Goal: Task Accomplishment & Management: Use online tool/utility

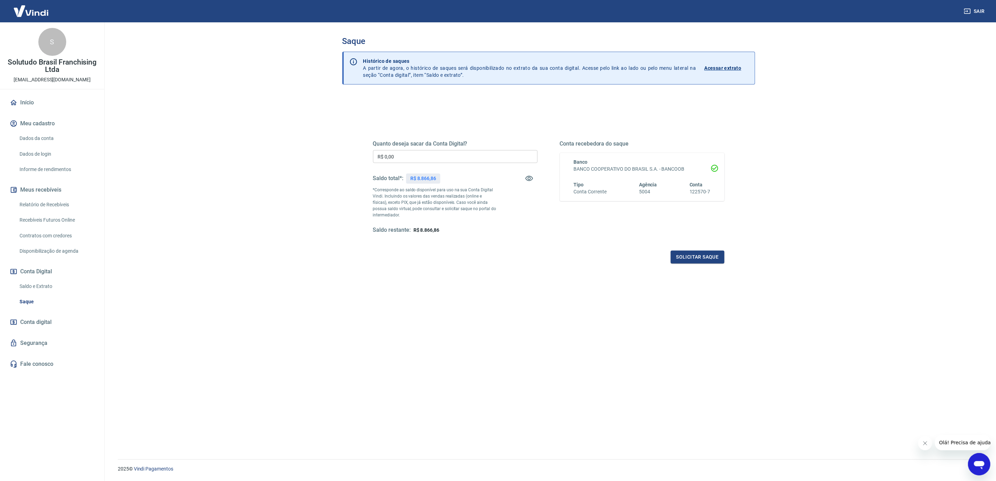
click at [412, 155] on input "R$ 0,00" at bounding box center [455, 156] width 165 height 13
type input "R$ 8.866,86"
click at [708, 258] on button "Solicitar saque" at bounding box center [698, 256] width 54 height 13
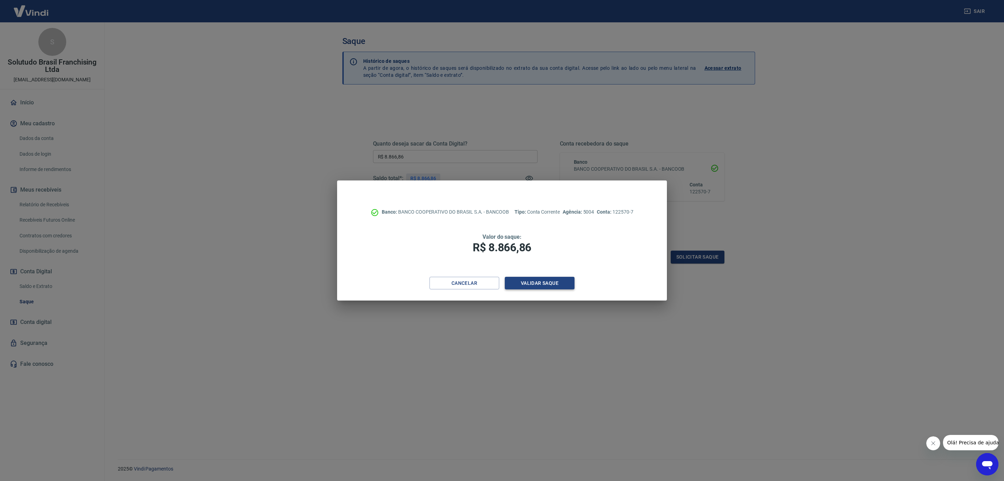
click at [549, 281] on button "Validar saque" at bounding box center [540, 283] width 70 height 13
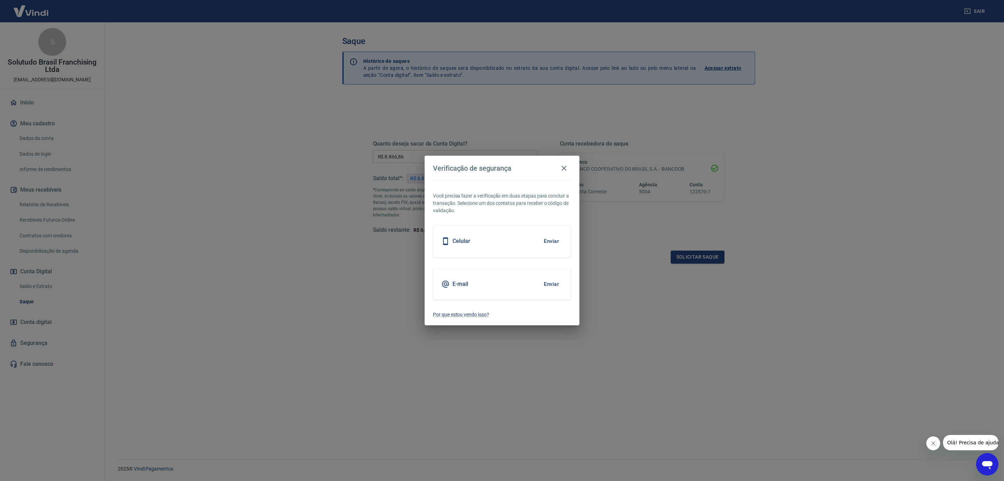
click at [552, 285] on button "Enviar" at bounding box center [551, 284] width 23 height 15
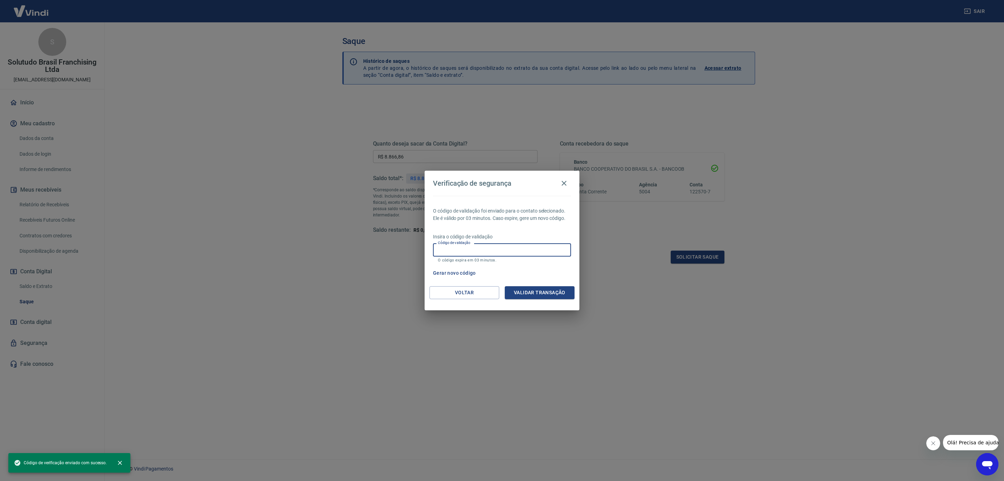
click at [492, 245] on input "Código de validação" at bounding box center [502, 249] width 138 height 13
paste input "669332"
type input "669332"
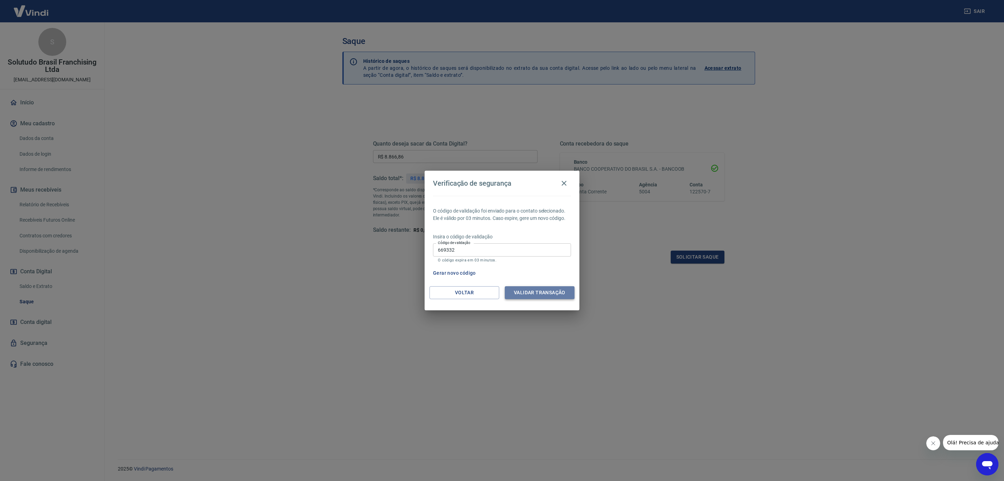
click at [546, 296] on button "Validar transação" at bounding box center [540, 292] width 70 height 13
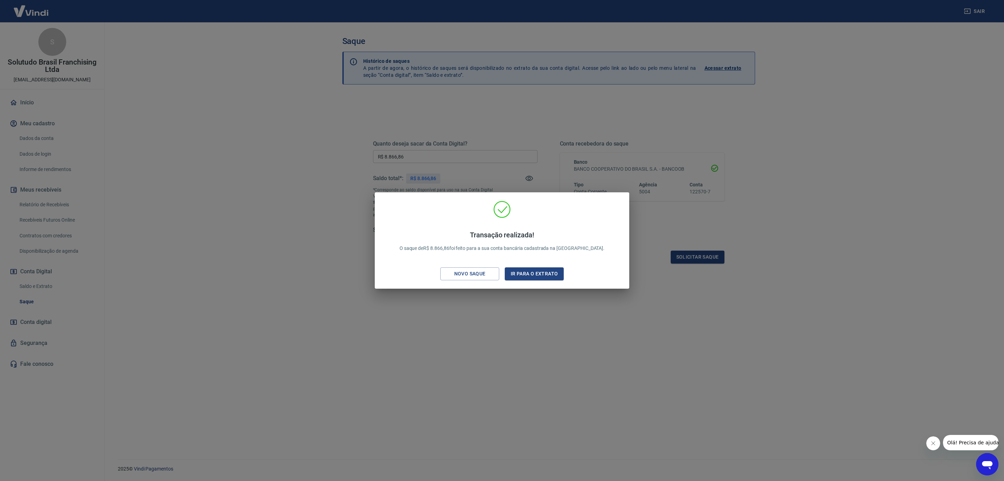
click at [55, 189] on div "Transação realizada! O saque de R$ 8.866,86 foi feito para a sua conta bancária…" at bounding box center [502, 240] width 1004 height 481
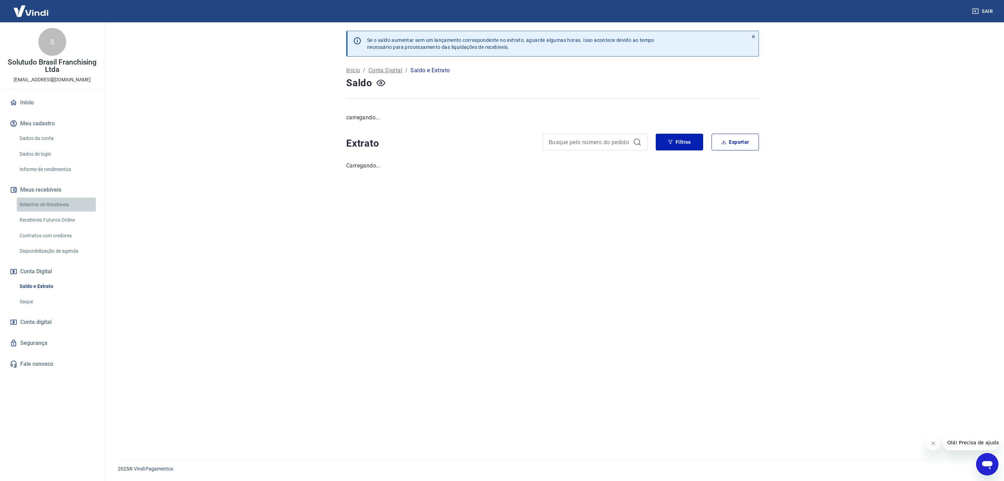
click at [65, 199] on link "Relatório de Recebíveis" at bounding box center [56, 204] width 79 height 14
